Goal: Navigation & Orientation: Find specific page/section

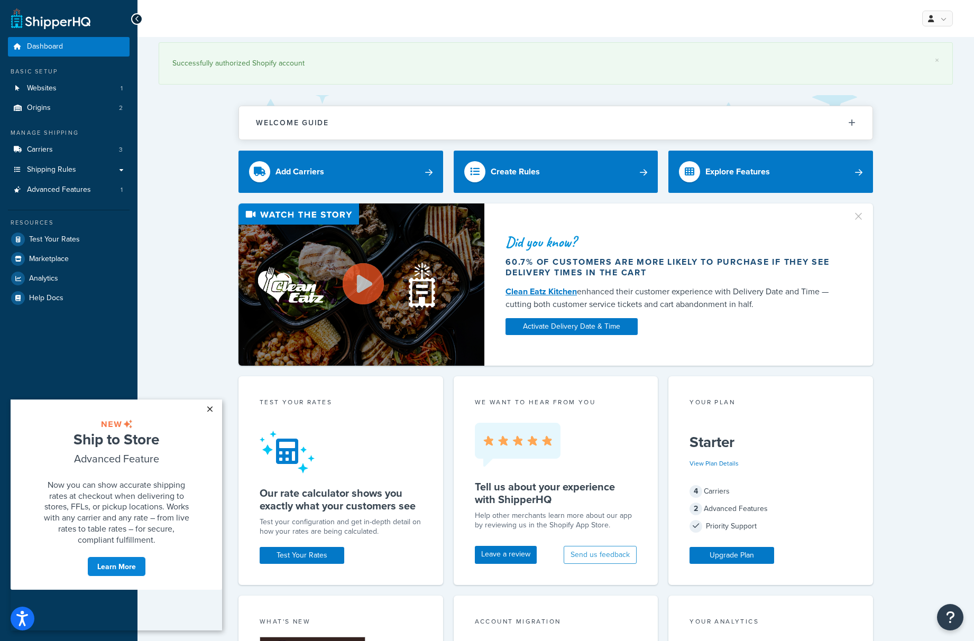
drag, startPoint x: 208, startPoint y: 407, endPoint x: 227, endPoint y: 798, distance: 391.8
click at [208, 407] on link "×" at bounding box center [209, 409] width 19 height 19
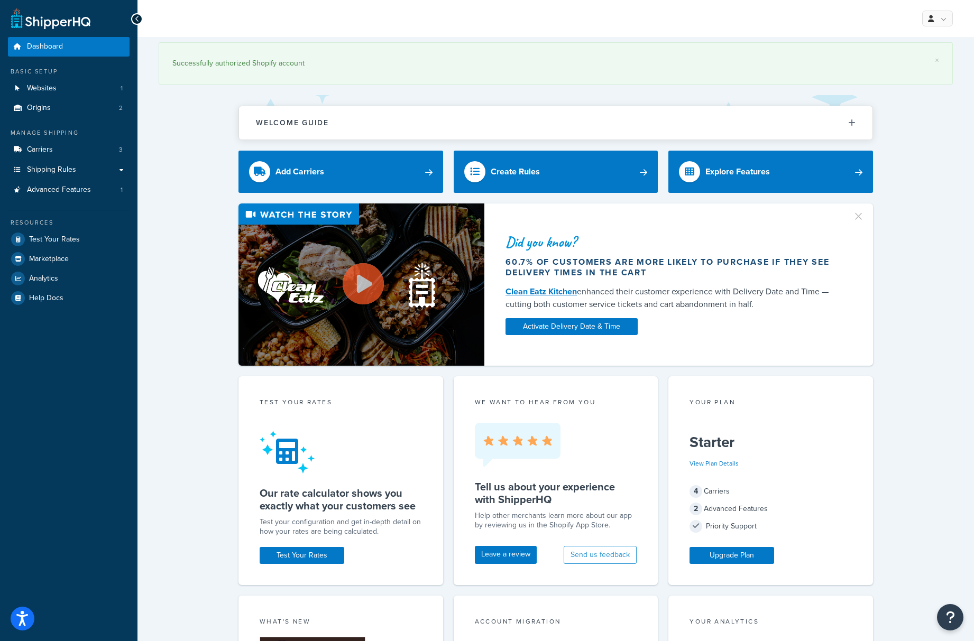
click at [919, 14] on div "My Profile Billing Global Settings Contact Us Logout" at bounding box center [934, 19] width 38 height 16
click at [925, 17] on link at bounding box center [937, 19] width 31 height 16
click at [908, 65] on link "Billing" at bounding box center [905, 61] width 94 height 21
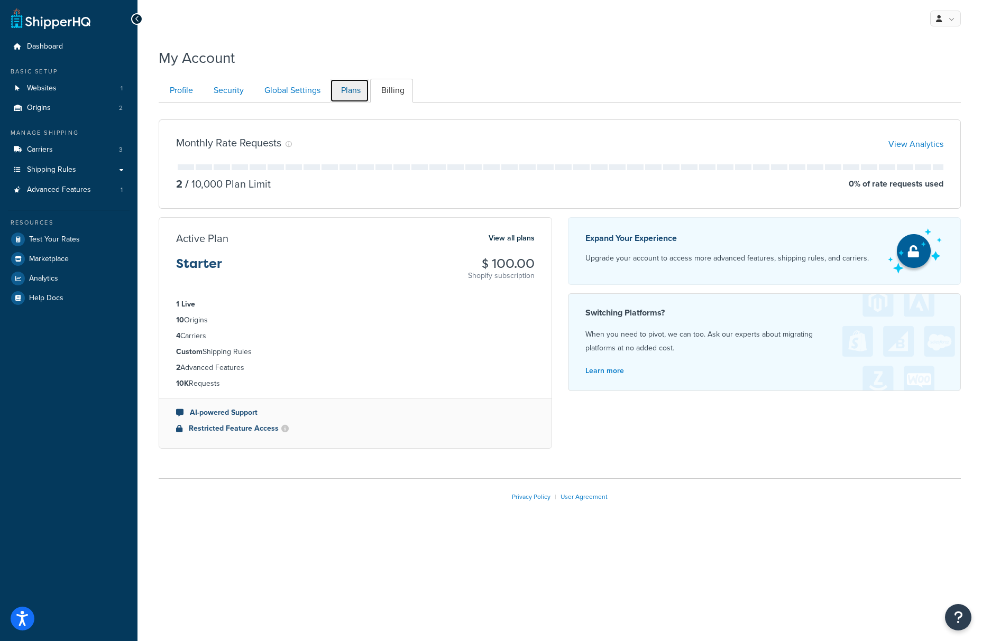
click at [352, 95] on link "Plans" at bounding box center [349, 91] width 39 height 24
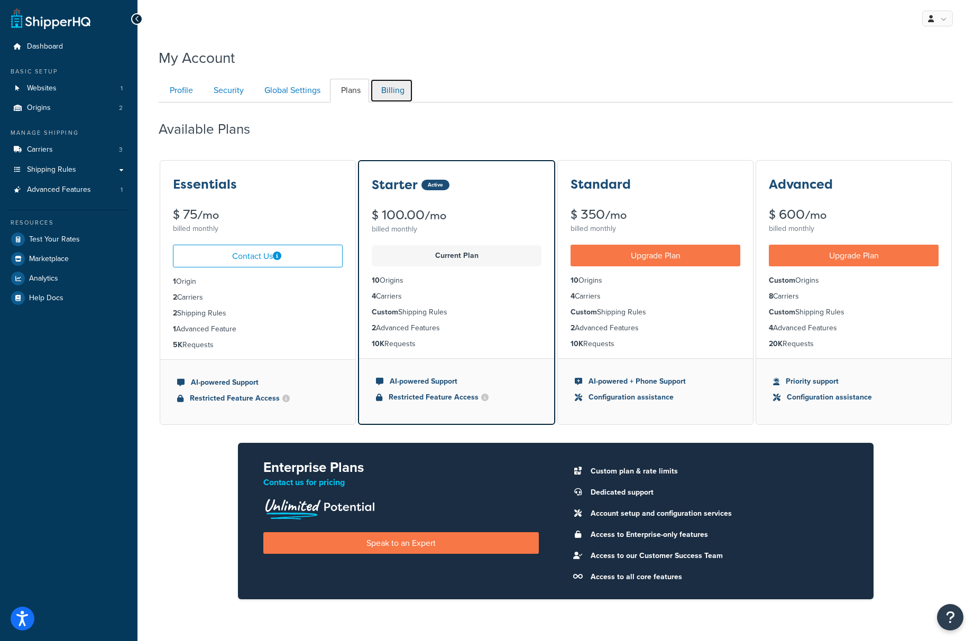
click at [377, 91] on link "Billing" at bounding box center [391, 91] width 43 height 24
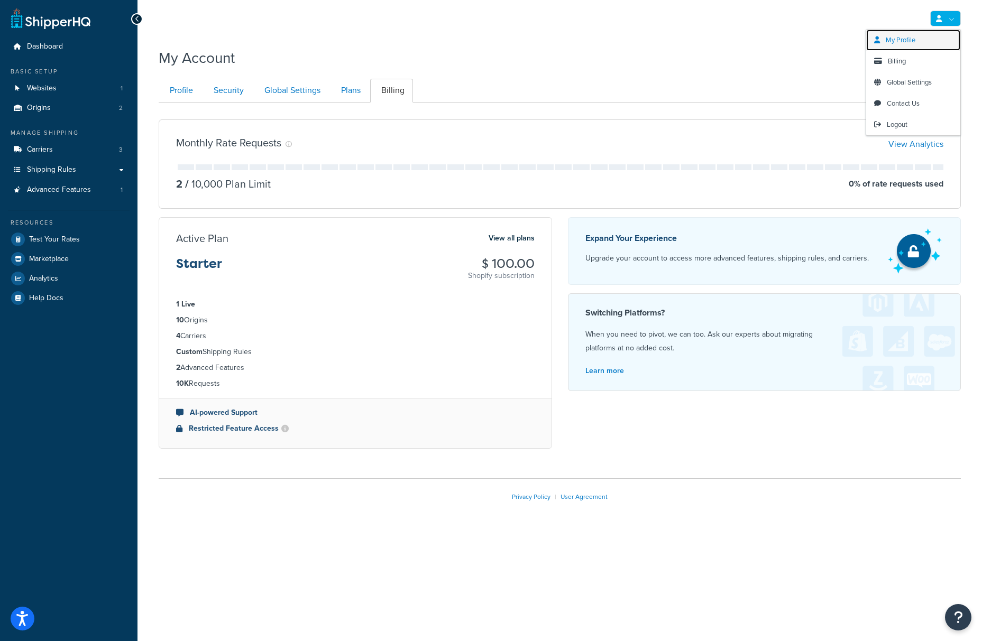
click at [907, 48] on link "My Profile" at bounding box center [913, 40] width 94 height 21
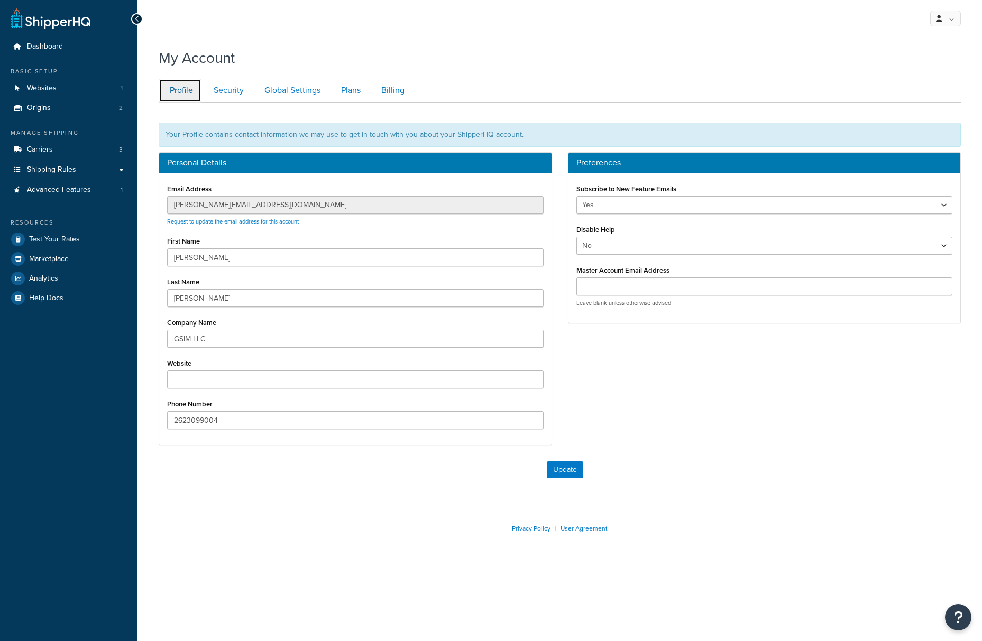
click at [184, 94] on link "Profile" at bounding box center [180, 91] width 43 height 24
click at [221, 91] on link "Security" at bounding box center [228, 91] width 50 height 24
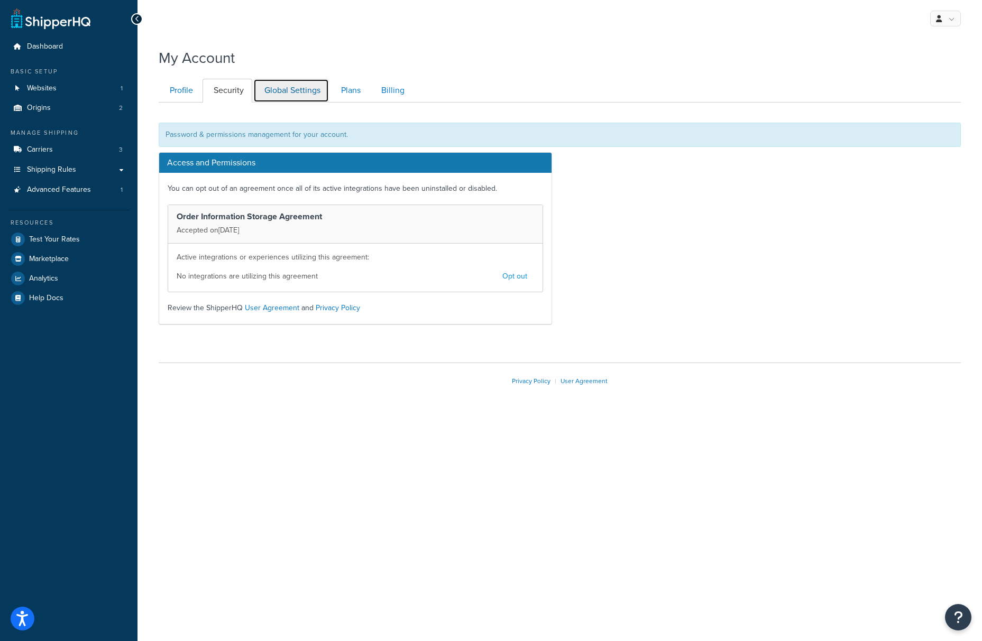
click at [276, 95] on link "Global Settings" at bounding box center [291, 91] width 76 height 24
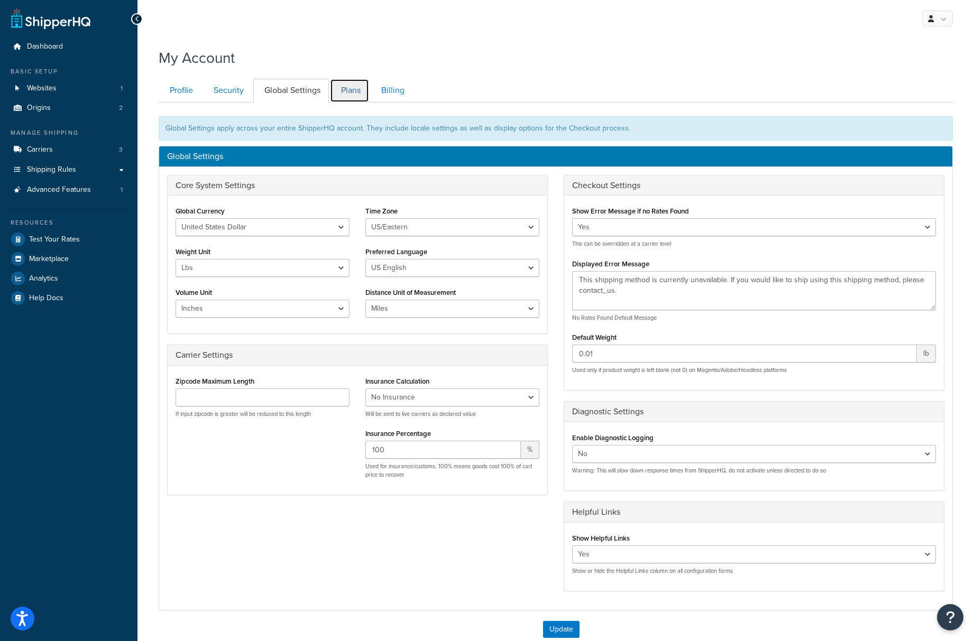
click at [350, 93] on link "Plans" at bounding box center [349, 91] width 39 height 24
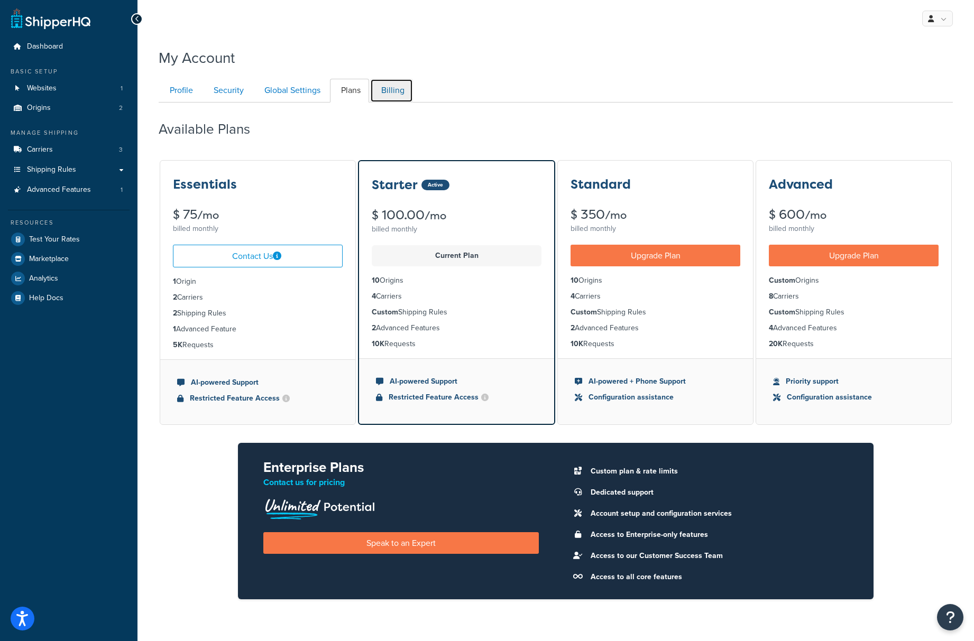
click at [384, 91] on link "Billing" at bounding box center [391, 91] width 43 height 24
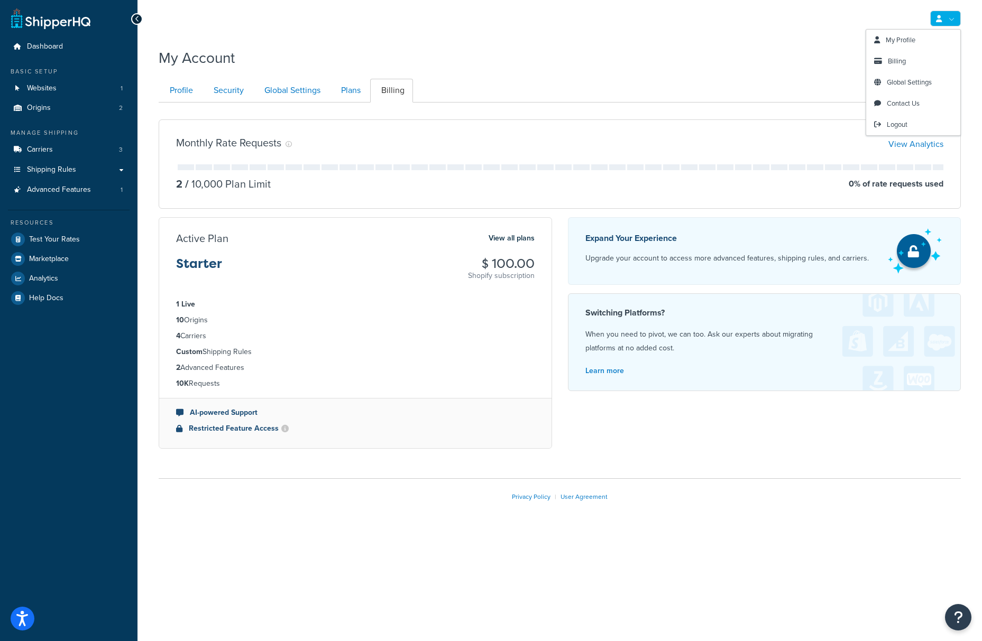
click at [949, 22] on link at bounding box center [945, 19] width 31 height 16
click at [910, 77] on span "Global Settings" at bounding box center [909, 82] width 45 height 10
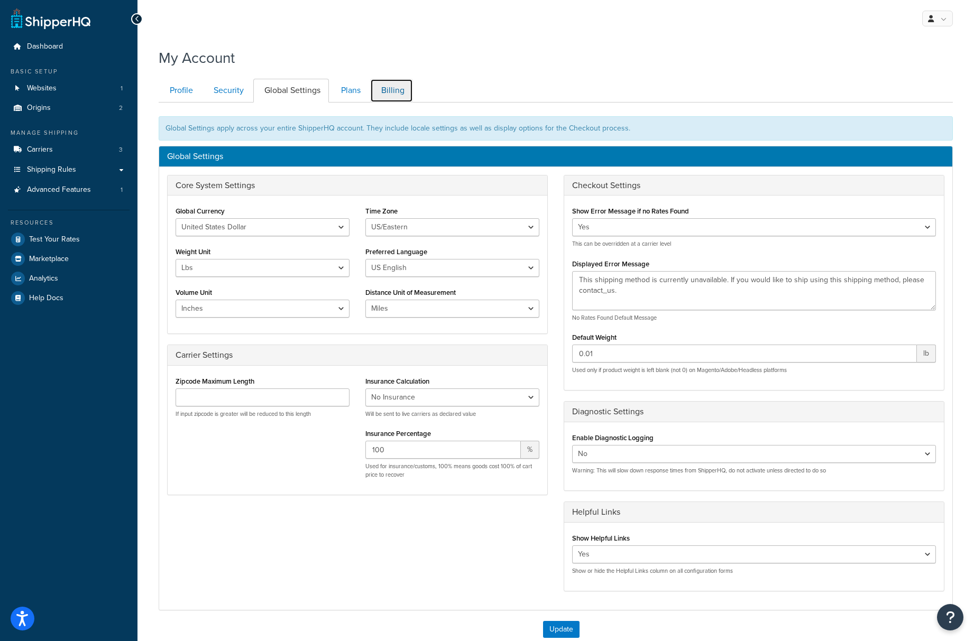
click at [399, 90] on link "Billing" at bounding box center [391, 91] width 43 height 24
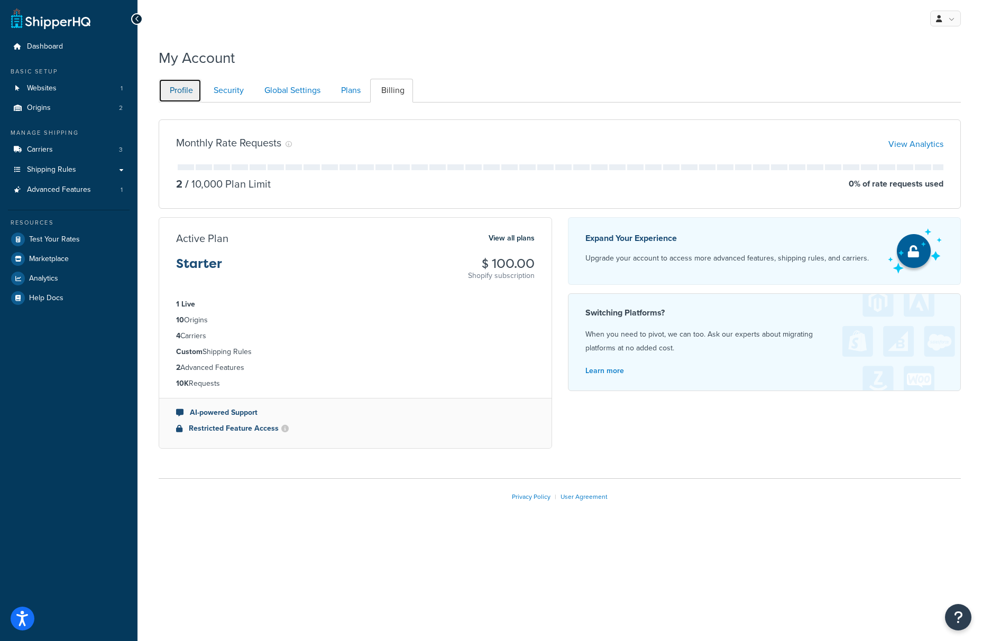
click at [188, 87] on link "Profile" at bounding box center [180, 91] width 43 height 24
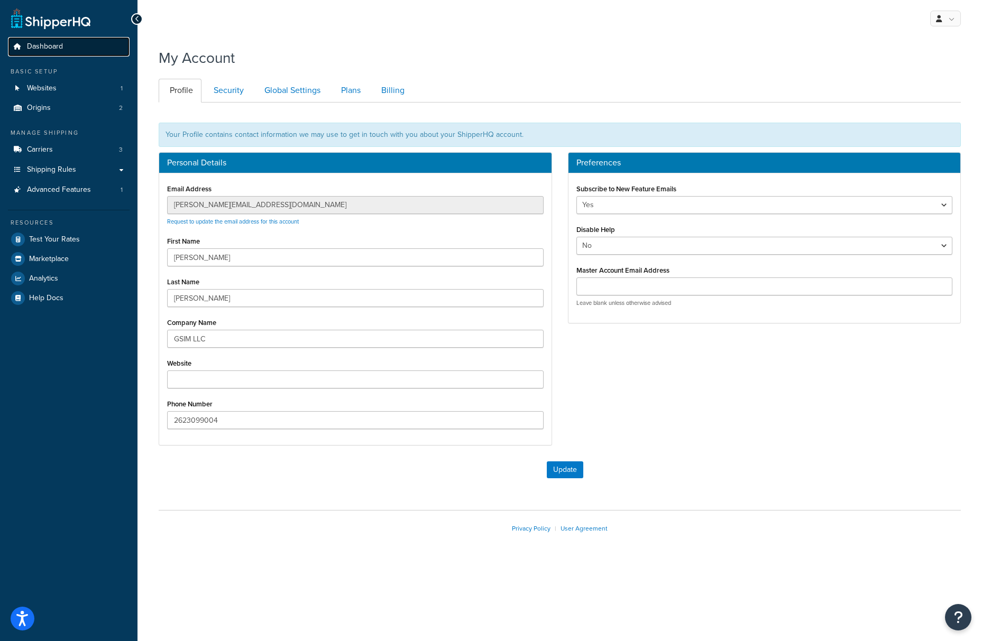
click at [48, 50] on span "Dashboard" at bounding box center [45, 46] width 36 height 9
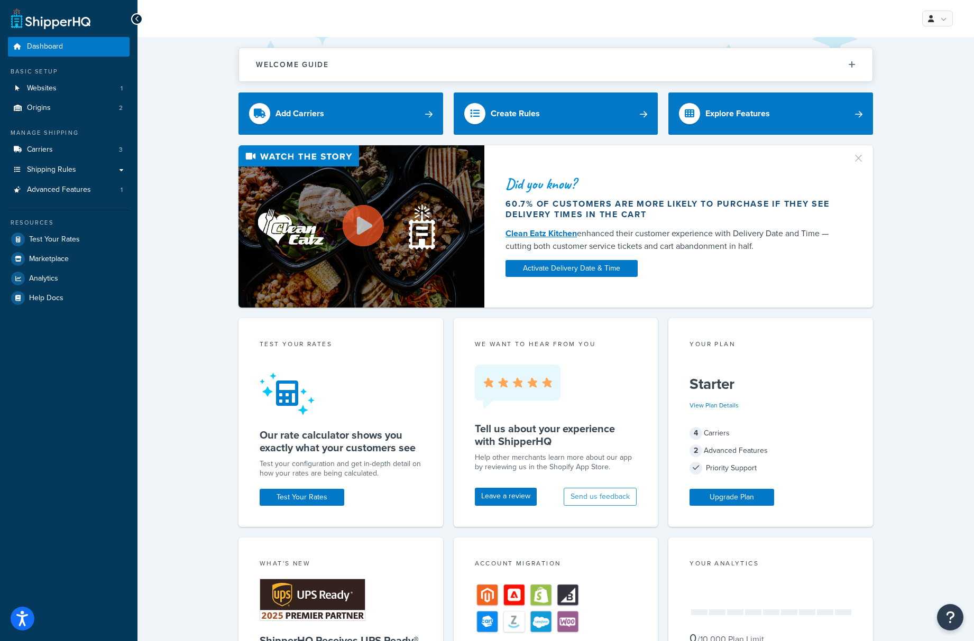
scroll to position [372, 0]
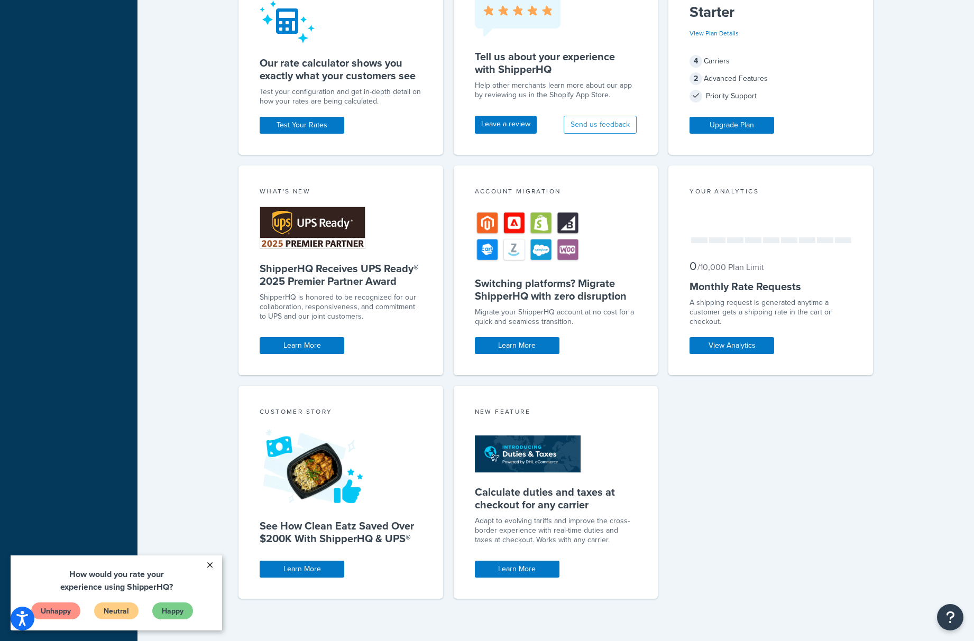
click at [206, 566] on link "×" at bounding box center [209, 565] width 19 height 19
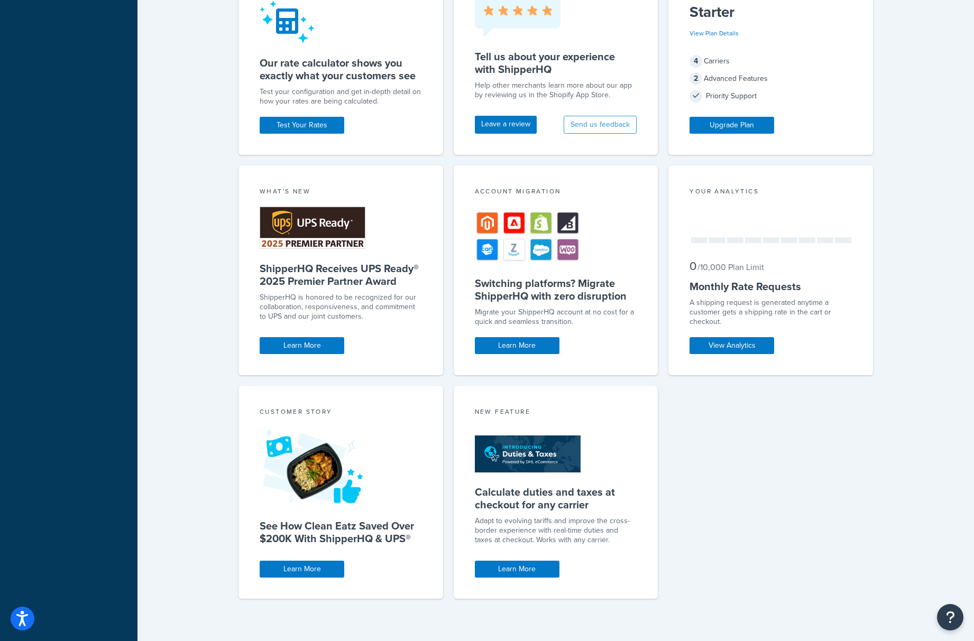
scroll to position [0, 0]
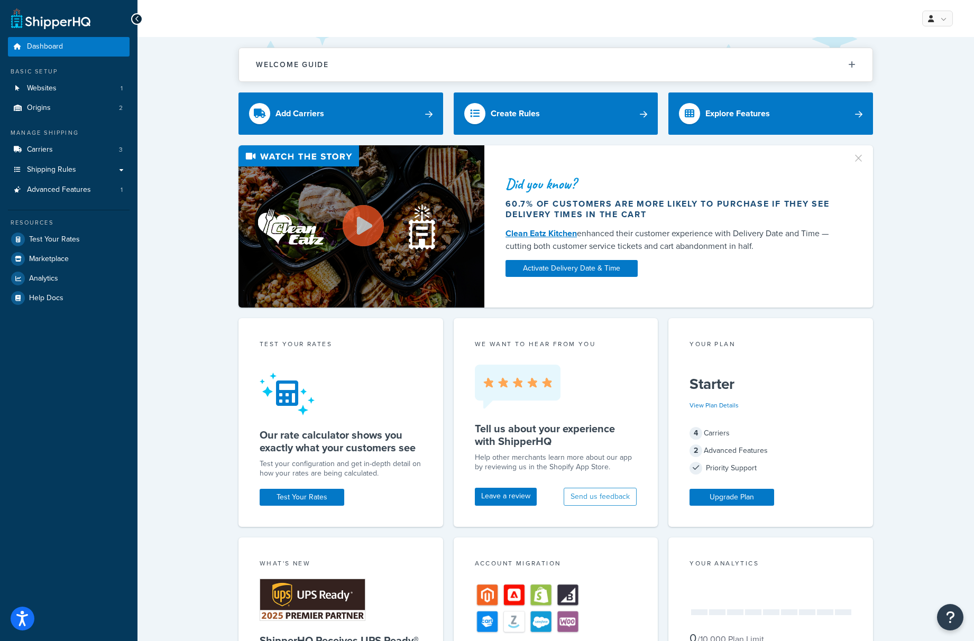
click at [229, 420] on div "Welcome Guide ShipperHQ: An Overview Carrier Setup Shipping Rules Overview Comm…" at bounding box center [555, 525] width 837 height 977
